Goal: Navigation & Orientation: Find specific page/section

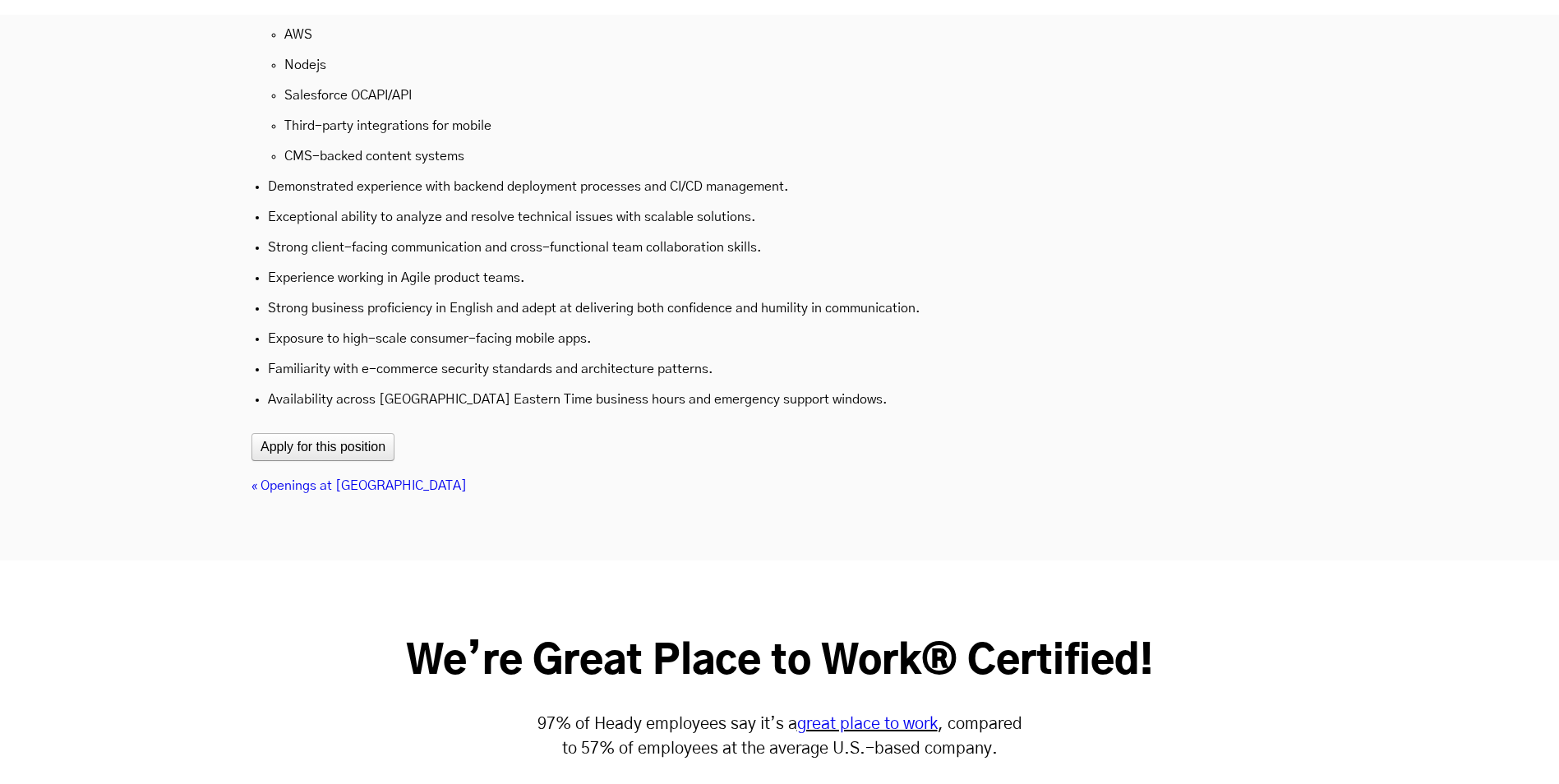
scroll to position [5586, 0]
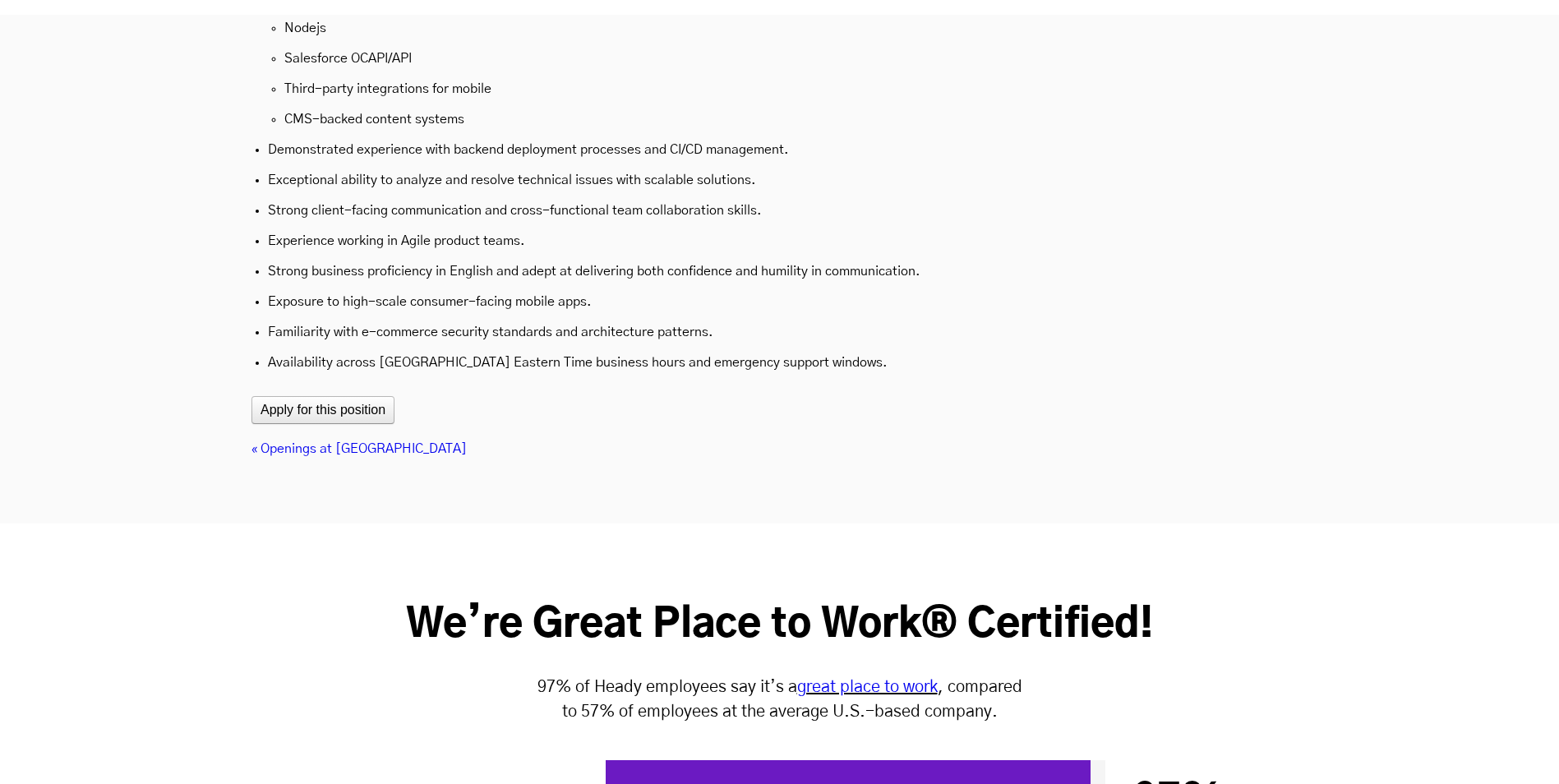
click at [356, 442] on link "« Openings at [GEOGRAPHIC_DATA]" at bounding box center [359, 448] width 215 height 13
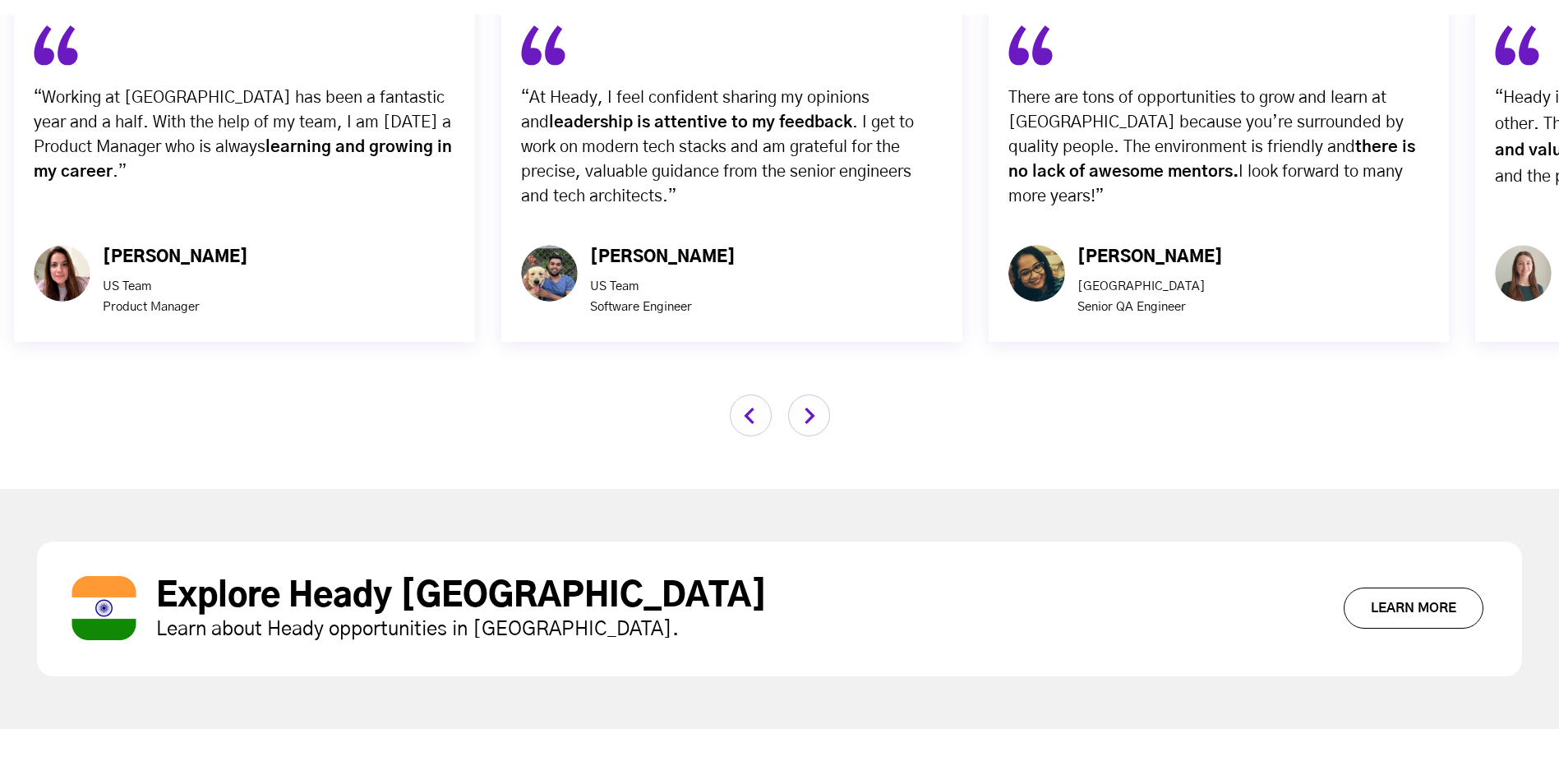
scroll to position [5388, 0]
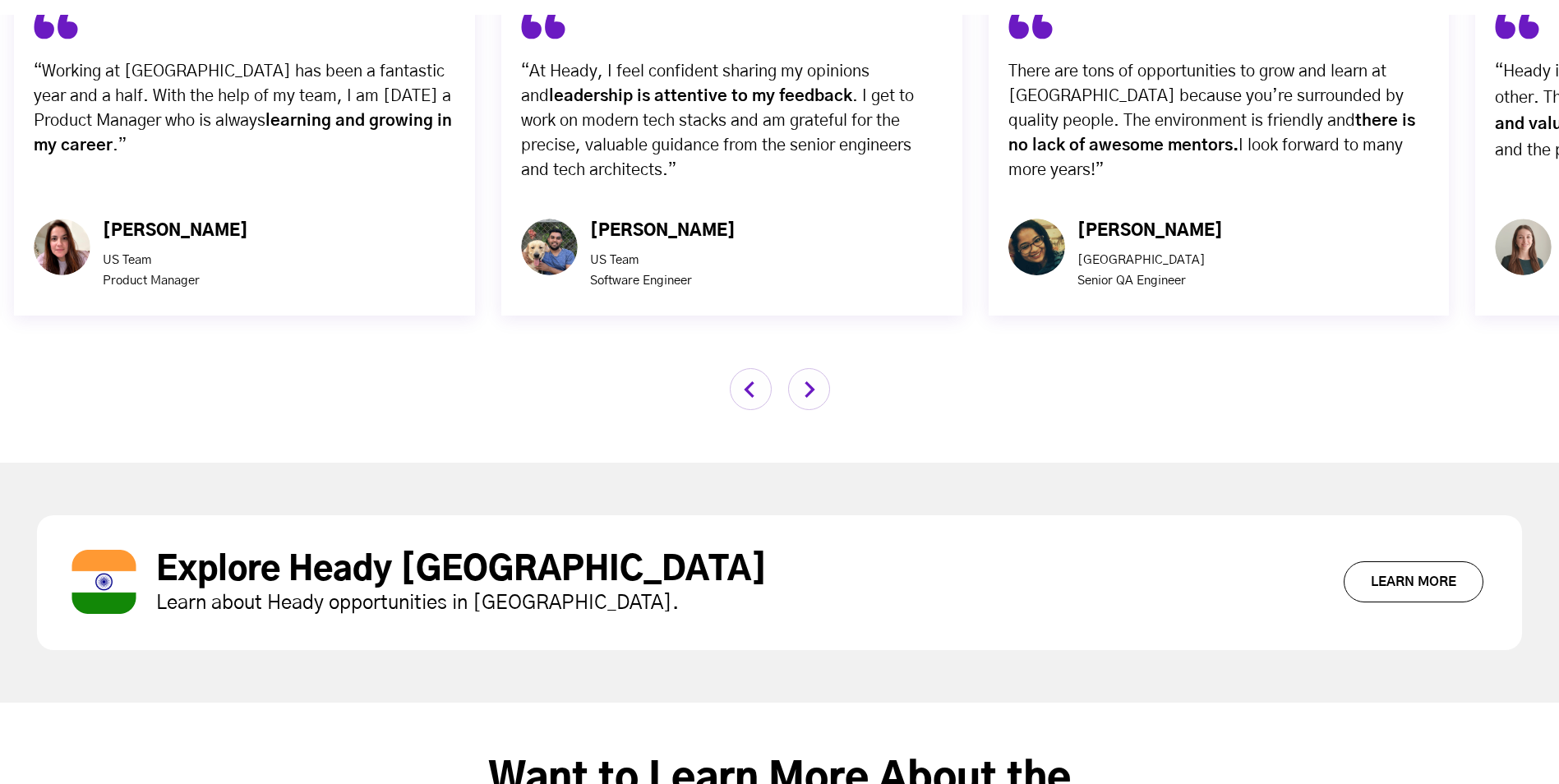
click at [1413, 561] on link "Learn More" at bounding box center [1414, 582] width 140 height 41
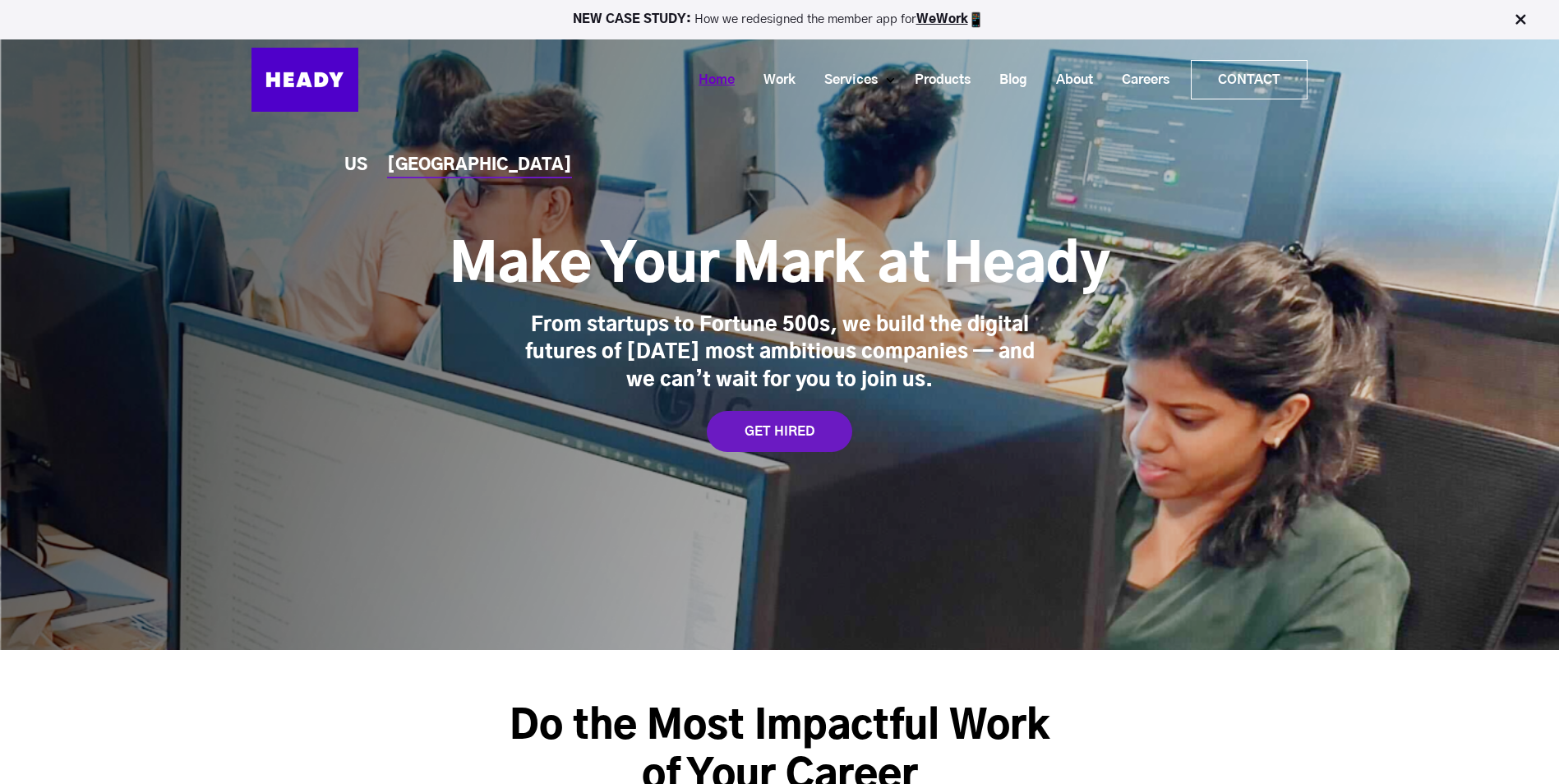
click at [699, 80] on link "Home" at bounding box center [711, 80] width 65 height 31
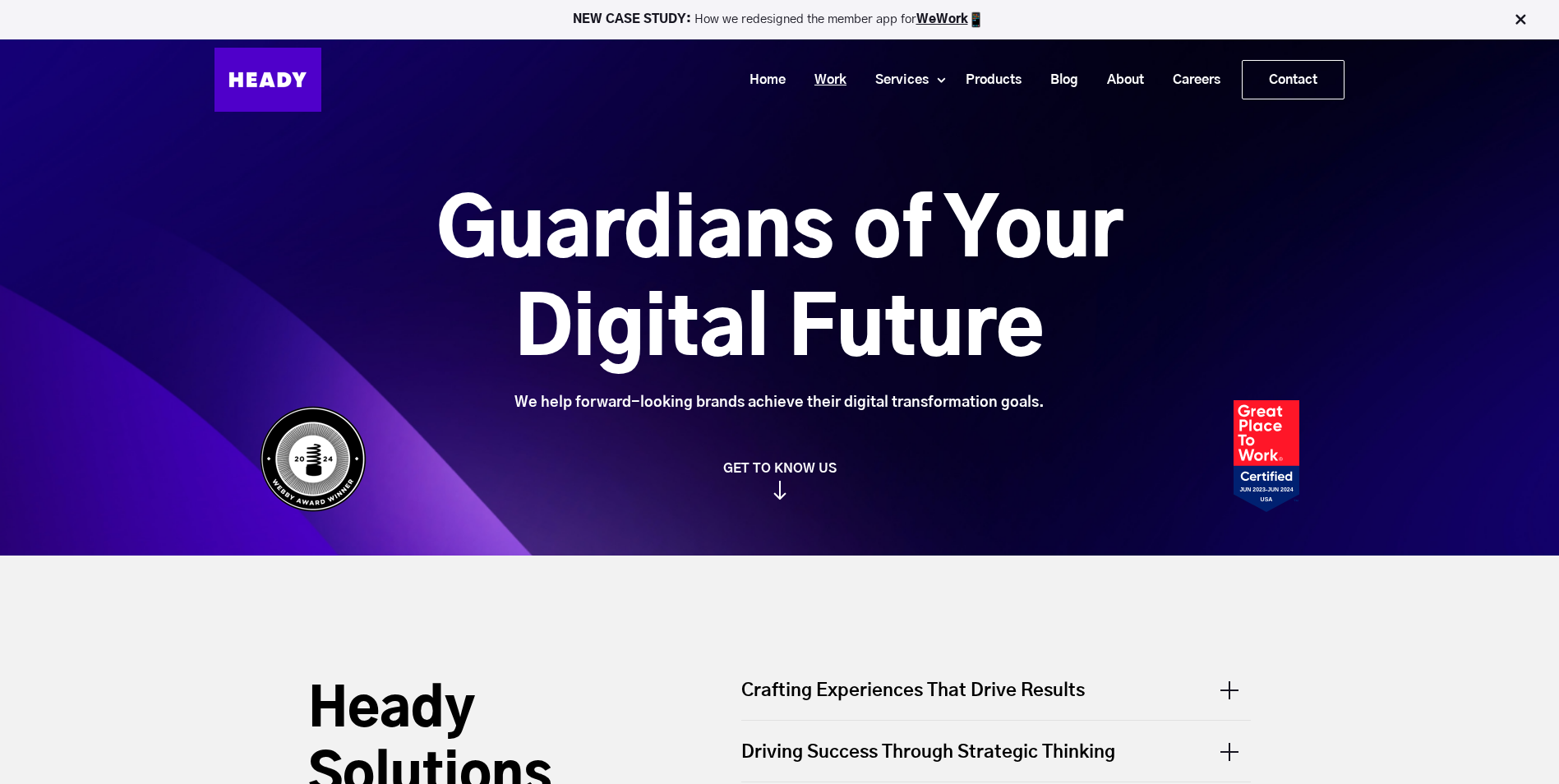
click at [830, 79] on link "Work" at bounding box center [823, 80] width 61 height 31
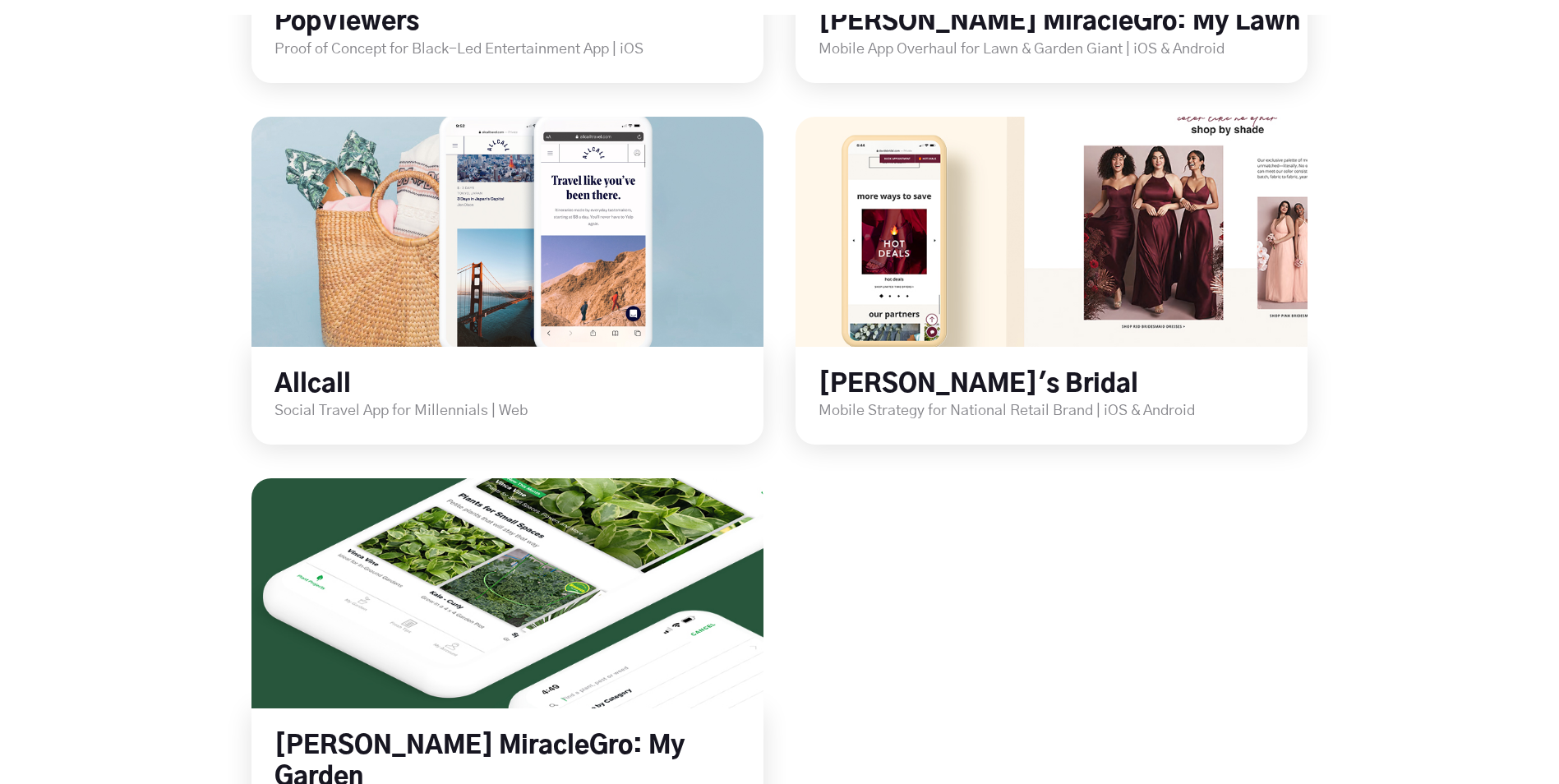
scroll to position [2300, 0]
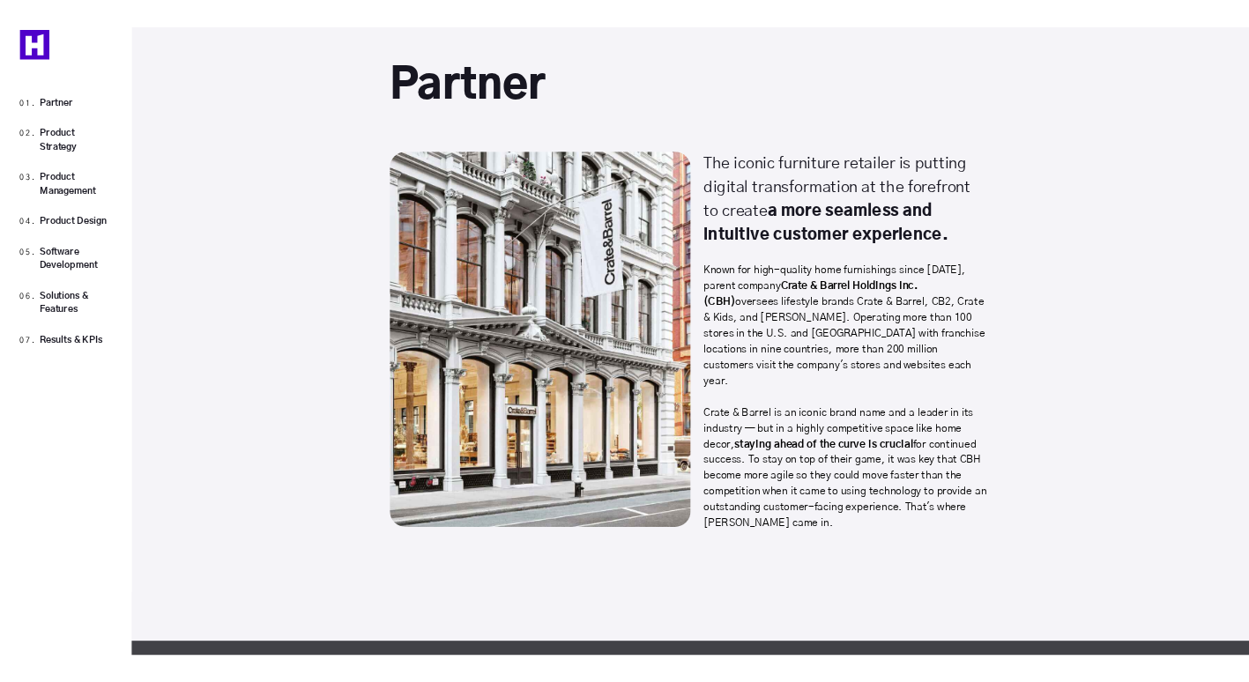
scroll to position [1586, 0]
